Goal: Task Accomplishment & Management: Complete application form

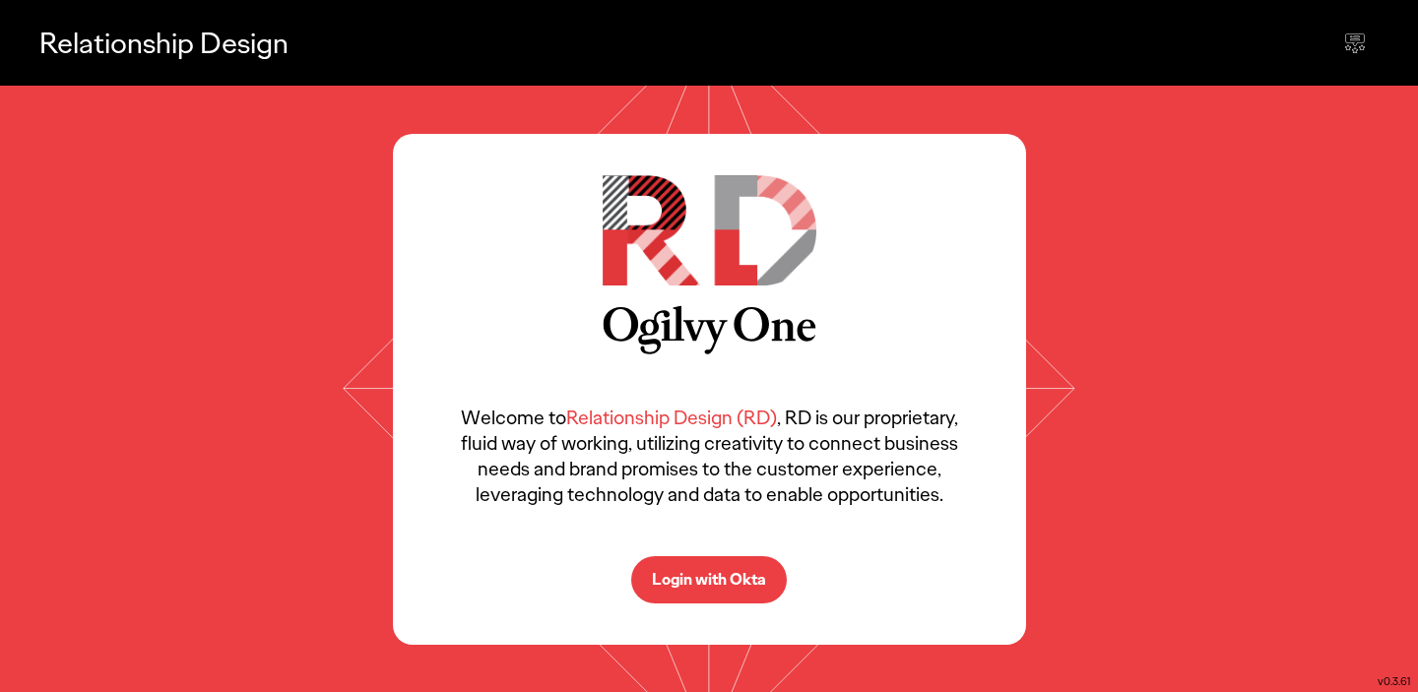
click at [710, 605] on div "Welcome to Relationship Design (RD) , RD is our proprietary, fluid way of worki…" at bounding box center [709, 389] width 633 height 511
click at [694, 573] on p "Login with Okta" at bounding box center [709, 580] width 114 height 16
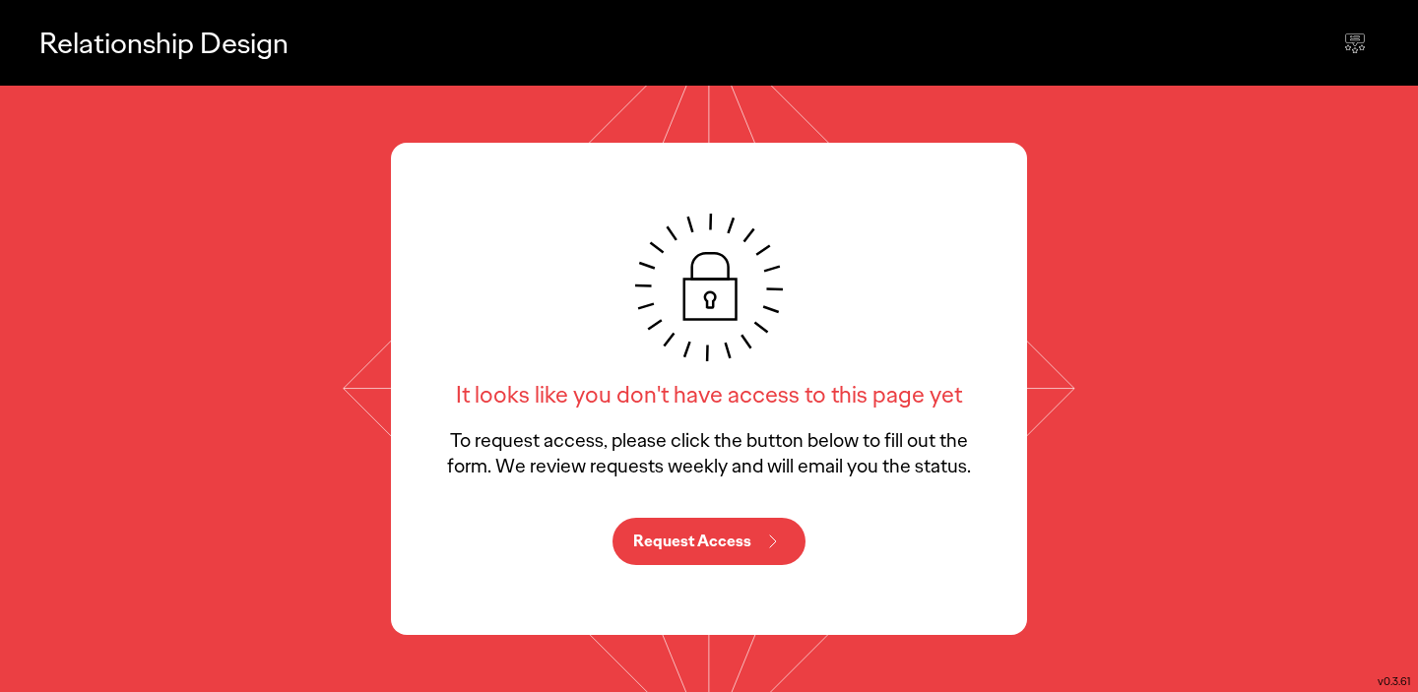
click at [748, 537] on p "Request Access" at bounding box center [692, 542] width 118 height 16
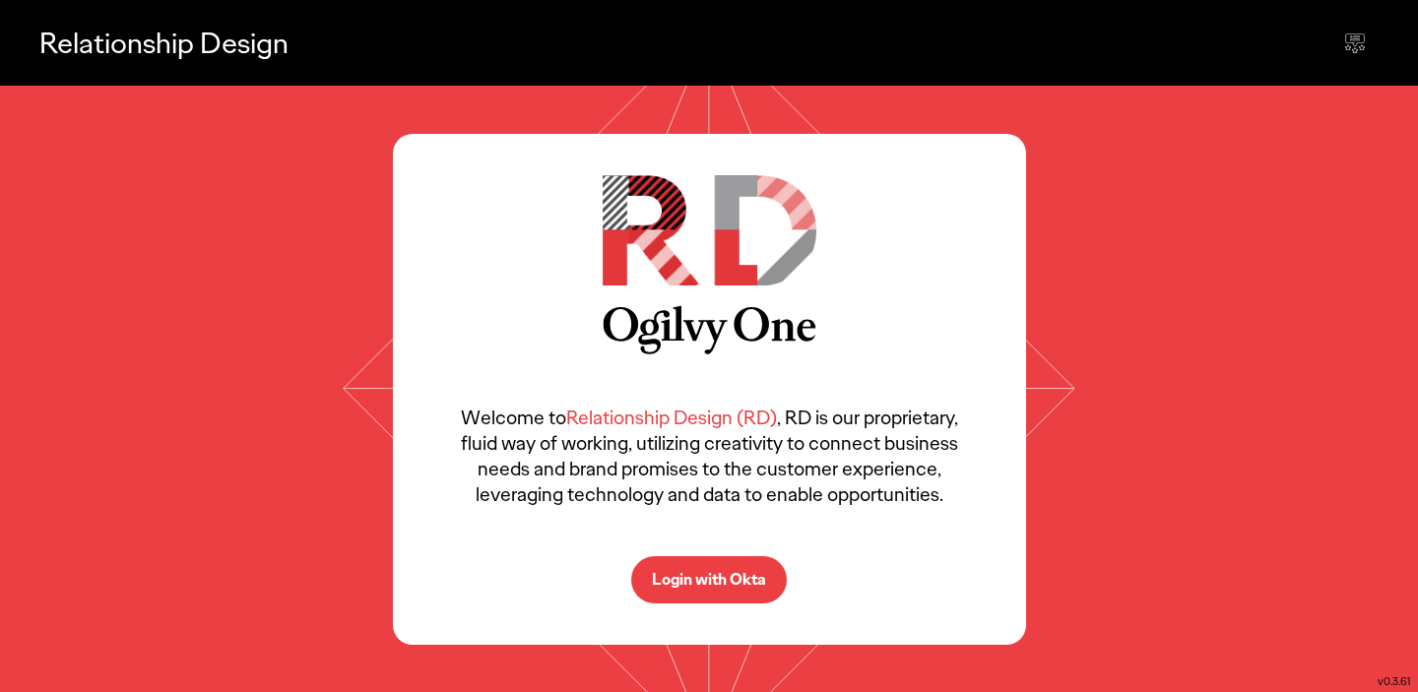
click at [694, 586] on p "Login with Okta" at bounding box center [709, 580] width 114 height 16
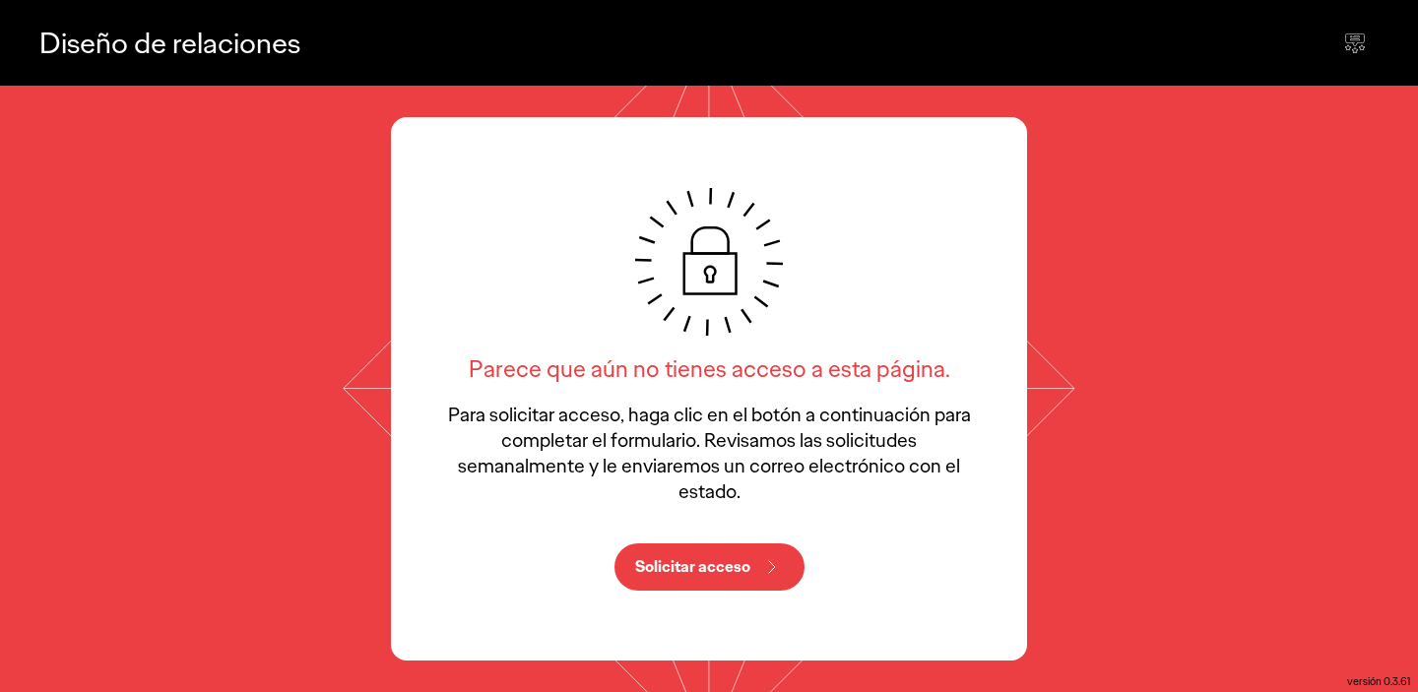
click at [237, 454] on div "Parece que aún no tienes acceso a esta página. Para solicitar acceso, haga clic…" at bounding box center [709, 389] width 1418 height 606
click at [724, 569] on font "Solicitar acceso" at bounding box center [692, 566] width 115 height 21
